Goal: Check status: Check status

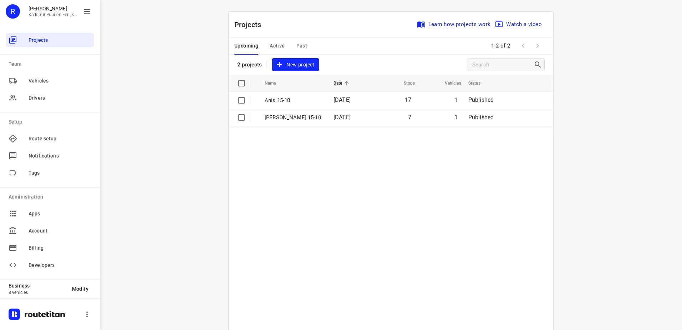
click at [304, 48] on div "Upcoming Active Past" at bounding box center [276, 45] width 84 height 17
click at [298, 48] on span "Past" at bounding box center [302, 45] width 11 height 9
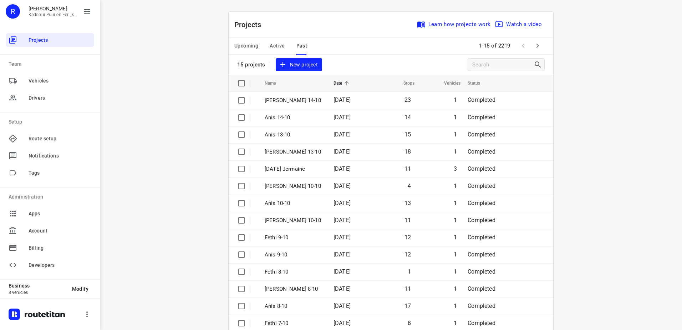
click at [286, 101] on p "[PERSON_NAME] 14-10" at bounding box center [294, 100] width 58 height 8
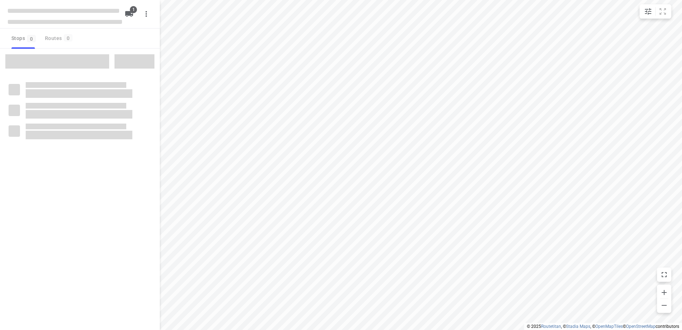
type input "distance"
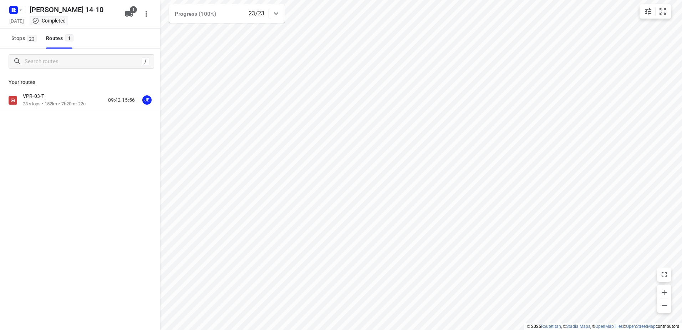
click at [66, 100] on div "VPR-03-T" at bounding box center [54, 97] width 63 height 8
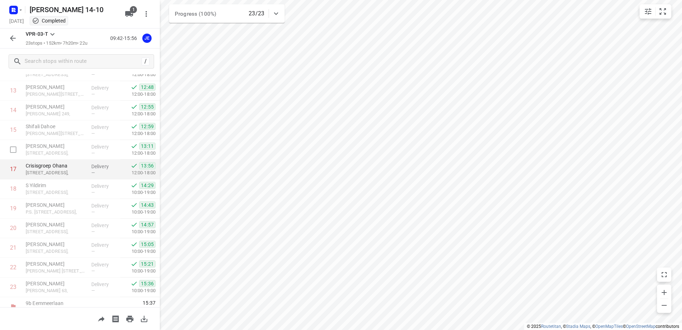
scroll to position [294, 0]
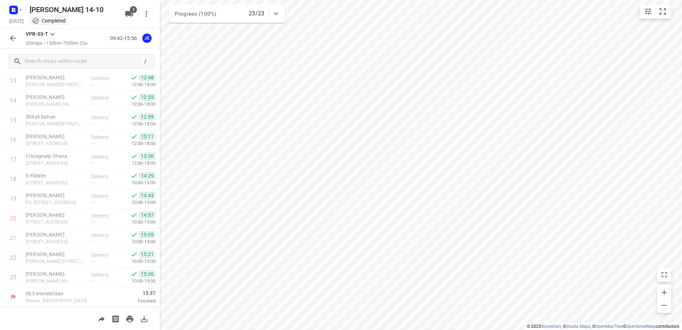
click at [7, 9] on div at bounding box center [14, 10] width 17 height 14
click at [17, 10] on rect "button" at bounding box center [13, 10] width 9 height 9
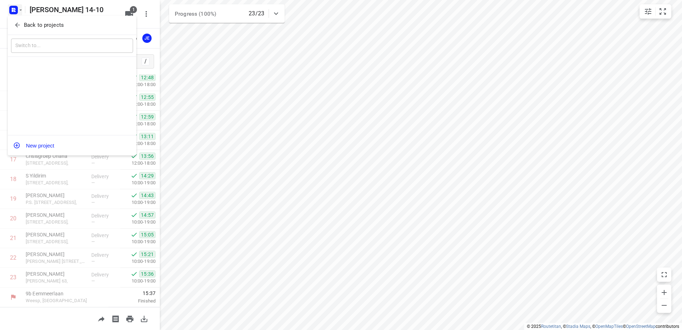
click at [39, 17] on div "Back to projects" at bounding box center [72, 25] width 128 height 19
click at [41, 20] on button "Back to projects" at bounding box center [72, 25] width 122 height 12
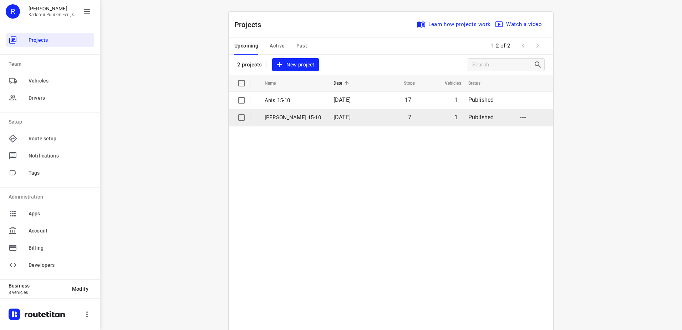
click at [305, 120] on p "[PERSON_NAME] 15-10" at bounding box center [294, 117] width 58 height 8
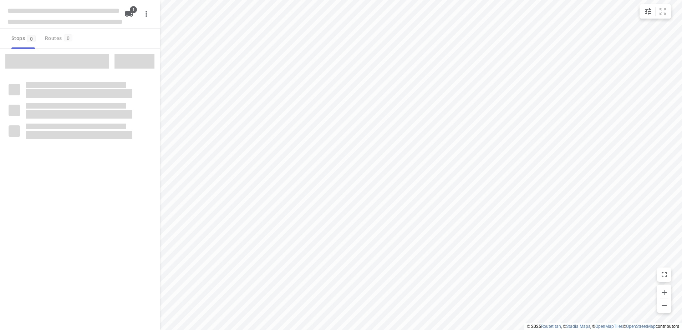
type input "distance"
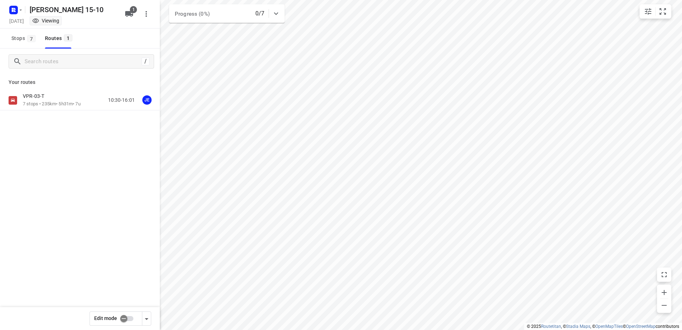
click at [54, 96] on div "VPR-03-T" at bounding box center [52, 97] width 58 height 8
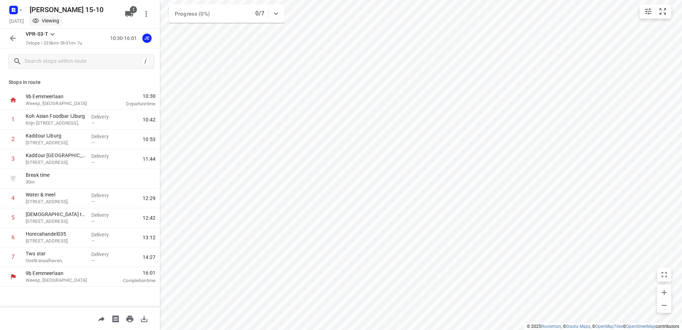
click at [8, 40] on button "button" at bounding box center [13, 38] width 14 height 14
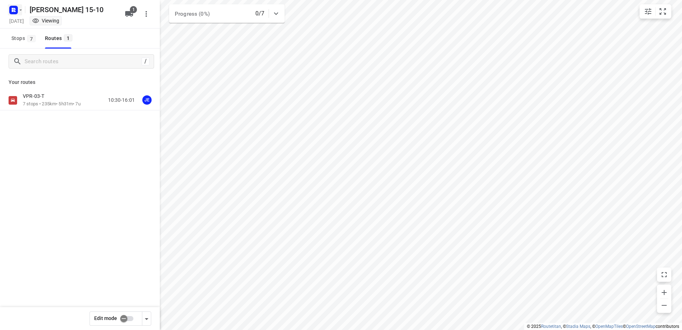
click at [17, 8] on rect "button" at bounding box center [13, 10] width 9 height 9
click at [48, 22] on p "Back to projects" at bounding box center [44, 25] width 40 height 8
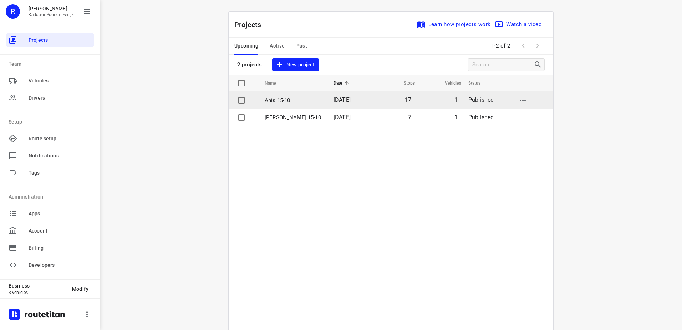
click at [284, 98] on p "Anis 15-10" at bounding box center [294, 100] width 58 height 8
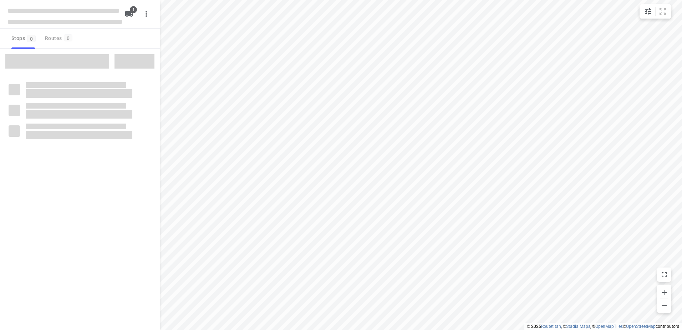
type input "distance"
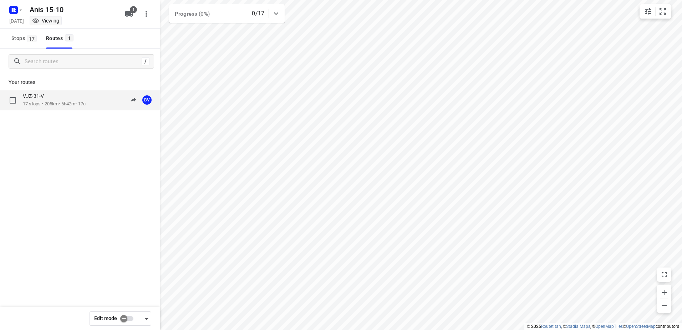
click at [41, 96] on p "VJZ-31-V" at bounding box center [35, 96] width 25 height 6
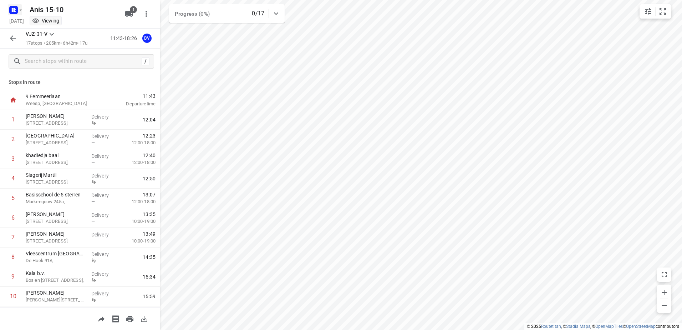
drag, startPoint x: 12, startPoint y: 35, endPoint x: 15, endPoint y: 8, distance: 26.9
click at [12, 35] on icon "button" at bounding box center [13, 38] width 9 height 9
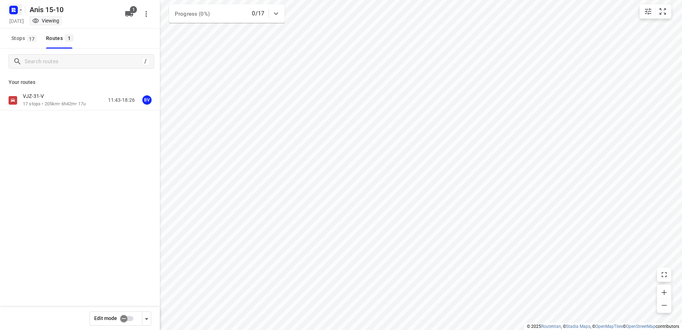
click at [14, 5] on icon "button" at bounding box center [13, 9] width 11 height 11
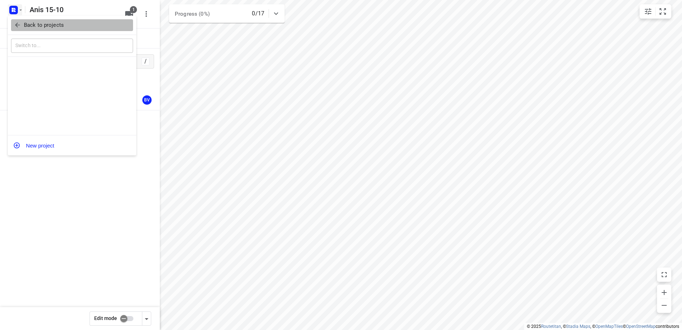
click at [43, 21] on p "Back to projects" at bounding box center [44, 25] width 40 height 8
